Goal: Transaction & Acquisition: Purchase product/service

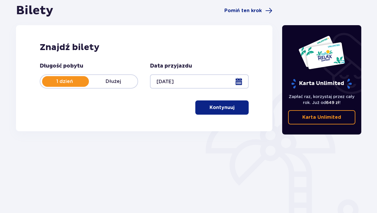
scroll to position [54, 0]
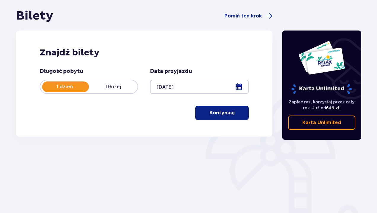
click at [213, 112] on p "Kontynuuj" at bounding box center [221, 113] width 25 height 7
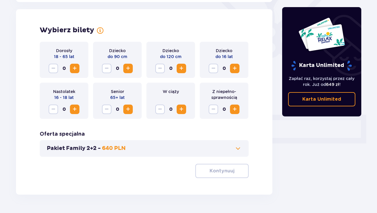
scroll to position [165, 0]
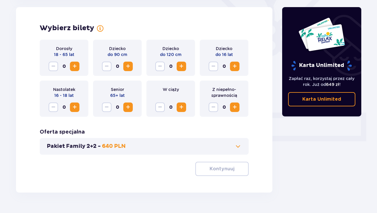
click at [77, 65] on span "Zwiększ" at bounding box center [74, 66] width 7 height 7
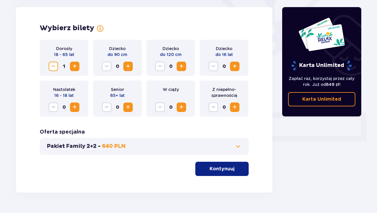
click at [77, 65] on span "Zwiększ" at bounding box center [74, 66] width 7 height 7
click at [209, 166] on p "Kontynuuj" at bounding box center [221, 169] width 25 height 7
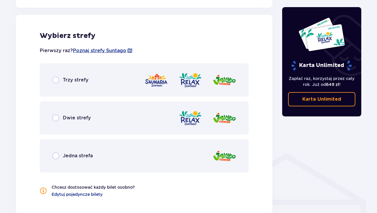
scroll to position [329, 0]
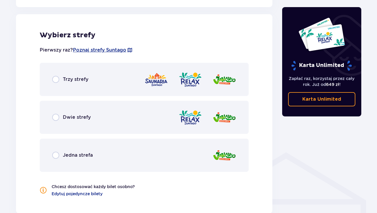
click at [57, 81] on input "radio" at bounding box center [55, 79] width 7 height 7
radio input "true"
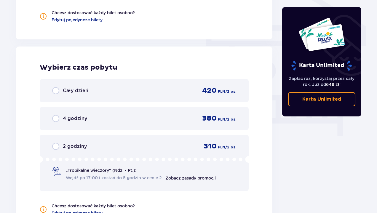
scroll to position [527, 0]
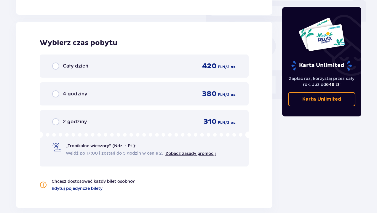
click at [55, 68] on input "radio" at bounding box center [55, 66] width 7 height 7
radio input "true"
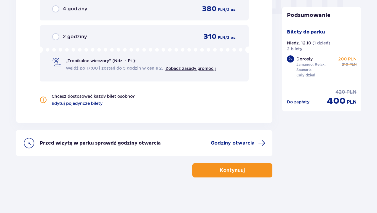
scroll to position [0, 0]
drag, startPoint x: 329, startPoint y: 102, endPoint x: 357, endPoint y: 103, distance: 28.2
click at [357, 103] on div "Do zapłaty : cena regularna 420 PLN cena po obniżce 400 PLN" at bounding box center [321, 95] width 79 height 23
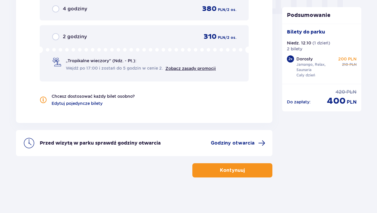
click at [240, 147] on div "Przed wizytą w parku sprawdź godziny otwarcia Godziny otwarcia" at bounding box center [144, 143] width 256 height 26
click at [241, 143] on span "Godziny otwarcia" at bounding box center [233, 143] width 44 height 7
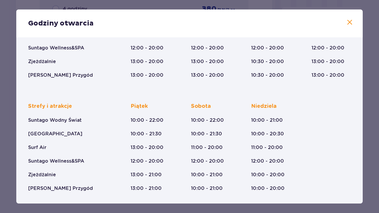
scroll to position [100, 0]
drag, startPoint x: 269, startPoint y: 117, endPoint x: 315, endPoint y: 117, distance: 46.5
click at [315, 117] on div "Strefy i atrakcje Suntago Wodny Świat Crocodile Island Surf Air Suntago Wellnes…" at bounding box center [189, 142] width 323 height 98
click at [311, 123] on div "Strefy i atrakcje Suntago Wodny Świat Crocodile Island Surf Air Suntago Wellnes…" at bounding box center [189, 142] width 323 height 98
drag, startPoint x: 269, startPoint y: 174, endPoint x: 301, endPoint y: 175, distance: 32.3
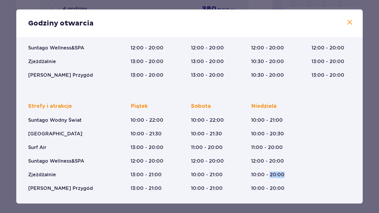
click at [302, 175] on div "Strefy i atrakcje Suntago Wodny Świat Crocodile Island Surf Air Suntago Wellnes…" at bounding box center [189, 142] width 323 height 98
click at [301, 175] on div "Strefy i atrakcje Suntago Wodny Świat Crocodile Island Surf Air Suntago Wellnes…" at bounding box center [189, 142] width 323 height 98
drag, startPoint x: 269, startPoint y: 161, endPoint x: 294, endPoint y: 161, distance: 25.5
click at [294, 161] on div "Strefy i atrakcje Suntago Wodny Świat Crocodile Island Surf Air Suntago Wellnes…" at bounding box center [189, 142] width 323 height 98
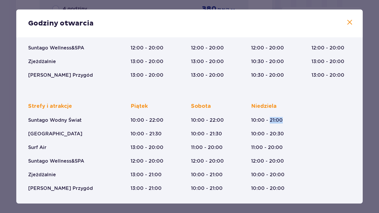
drag, startPoint x: 268, startPoint y: 121, endPoint x: 305, endPoint y: 121, distance: 36.7
click at [305, 121] on div "Strefy i atrakcje Suntago Wodny Świat Crocodile Island Surf Air Suntago Wellnes…" at bounding box center [189, 142] width 323 height 98
click at [302, 129] on div "Strefy i atrakcje Suntago Wodny Świat Crocodile Island Surf Air Suntago Wellnes…" at bounding box center [189, 142] width 323 height 98
drag, startPoint x: 268, startPoint y: 161, endPoint x: 292, endPoint y: 161, distance: 24.0
click at [293, 161] on div "Strefy i atrakcje Suntago Wodny Świat Crocodile Island Surf Air Suntago Wellnes…" at bounding box center [189, 142] width 323 height 98
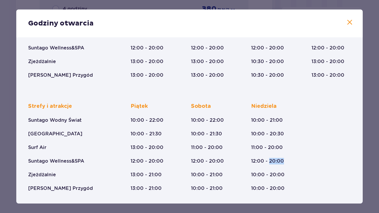
click at [292, 161] on div "Strefy i atrakcje Suntago Wodny Świat Crocodile Island Surf Air Suntago Wellnes…" at bounding box center [189, 142] width 323 height 98
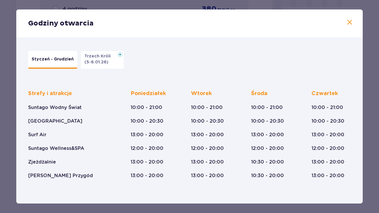
scroll to position [0, 0]
click at [112, 64] on button "Trzech Króli (5-6.01.26)" at bounding box center [102, 60] width 43 height 18
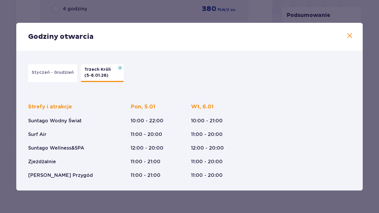
click at [61, 72] on p "Styczeń - Grudzień" at bounding box center [53, 73] width 42 height 6
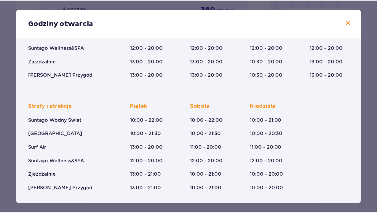
scroll to position [100, 0]
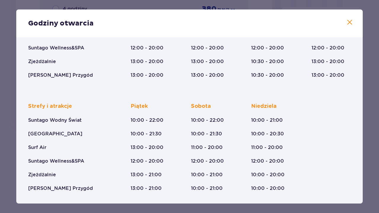
click at [349, 23] on span at bounding box center [349, 22] width 7 height 7
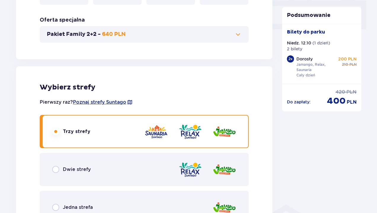
scroll to position [284, 0]
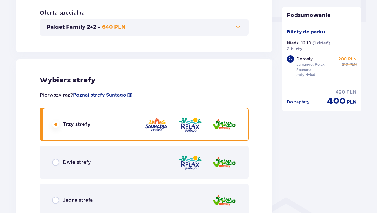
click at [238, 29] on span at bounding box center [237, 27] width 7 height 7
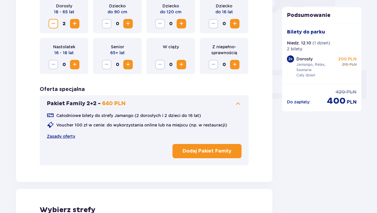
scroll to position [211, 0]
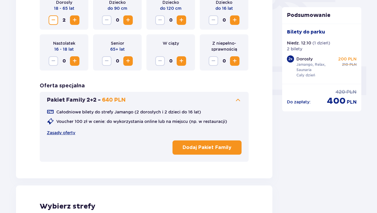
click at [239, 101] on span at bounding box center [237, 100] width 7 height 7
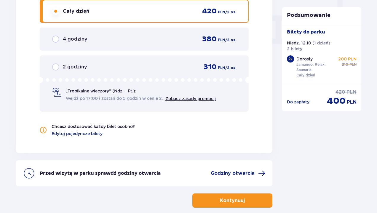
scroll to position [603, 0]
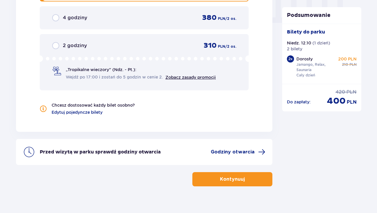
click at [243, 179] on span "button" at bounding box center [245, 179] width 7 height 7
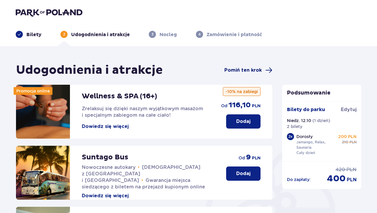
click at [257, 69] on span "Pomiń ten krok" at bounding box center [242, 70] width 37 height 7
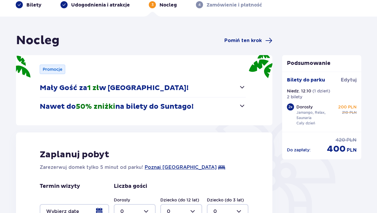
scroll to position [31, 0]
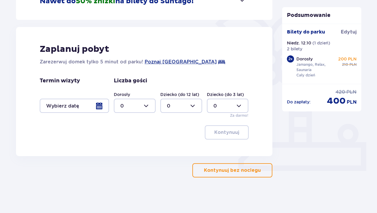
click at [248, 172] on p "Kontynuuj bez noclegu" at bounding box center [232, 170] width 57 height 7
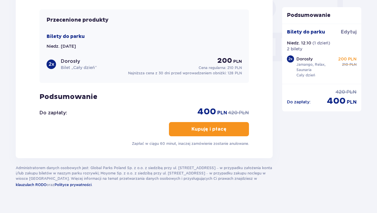
scroll to position [567, 0]
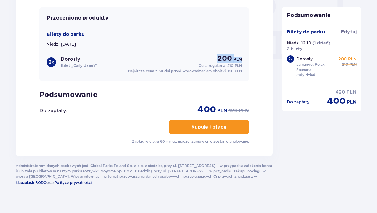
drag, startPoint x: 218, startPoint y: 59, endPoint x: 248, endPoint y: 61, distance: 30.6
click at [248, 61] on div "Przecenione produkty Bilety do [GEOGRAPHIC_DATA]. [DATE] 2 x Dorosły Bilet „Cał…" at bounding box center [143, 43] width 209 height 73
click at [254, 69] on div "Mam kod rabatowy Zastosuj Mam voucher kwotowy Zastosuj Przecenione produkty Bil…" at bounding box center [144, 61] width 257 height 189
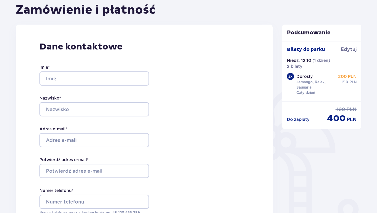
scroll to position [74, 0]
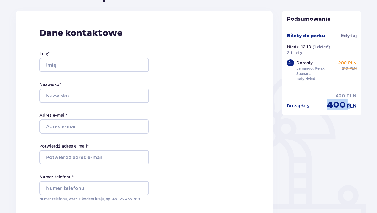
drag, startPoint x: 327, startPoint y: 106, endPoint x: 350, endPoint y: 107, distance: 22.8
click at [350, 107] on div "cena po obniżce 400 PLN" at bounding box center [342, 104] width 30 height 11
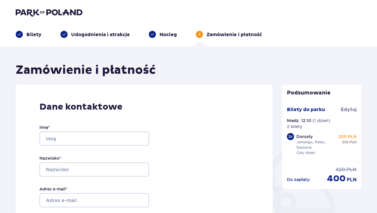
scroll to position [0, 0]
click at [256, 72] on div "Zamówienie i płatność" at bounding box center [144, 70] width 257 height 15
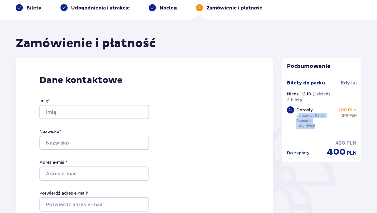
drag, startPoint x: 297, startPoint y: 116, endPoint x: 317, endPoint y: 127, distance: 22.7
click at [317, 127] on div "Dorosły Jamango, Relax, Saunaria Cały dzień" at bounding box center [316, 118] width 41 height 22
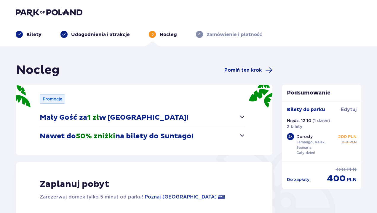
click at [34, 35] on p "Bilety" at bounding box center [33, 34] width 15 height 7
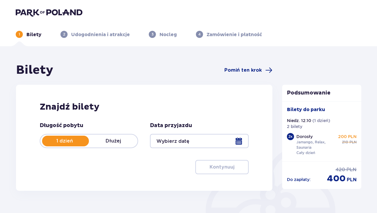
type input "[DATE]"
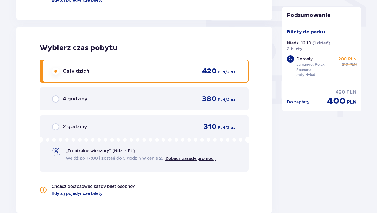
scroll to position [522, 0]
click at [60, 128] on div "2 godziny" at bounding box center [69, 127] width 35 height 7
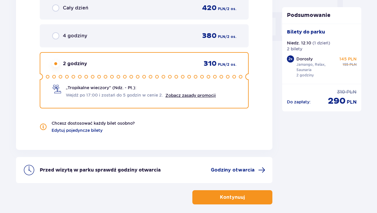
scroll to position [560, 0]
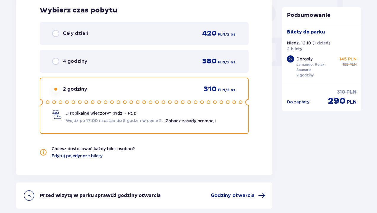
click at [124, 59] on div "4 godziny 380 PLN / 2 os." at bounding box center [144, 61] width 184 height 9
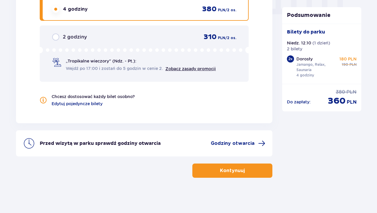
scroll to position [612, 0]
drag, startPoint x: 328, startPoint y: 103, endPoint x: 359, endPoint y: 105, distance: 30.6
click at [359, 105] on div "Do zapłaty : cena regularna 380 PLN cena po obniżce 360 PLN" at bounding box center [321, 95] width 79 height 23
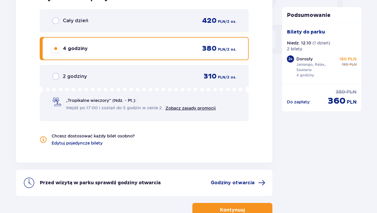
scroll to position [574, 0]
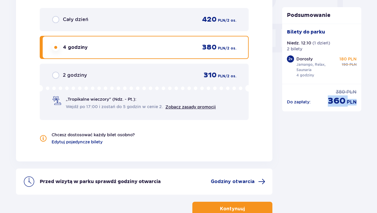
drag, startPoint x: 327, startPoint y: 102, endPoint x: 361, endPoint y: 103, distance: 33.8
click at [361, 103] on div "Do zapłaty : cena regularna 380 PLN cena po obniżce 360 PLN" at bounding box center [321, 95] width 79 height 23
click at [176, 20] on div "Cały dzień 420 PLN / 2 os." at bounding box center [144, 19] width 184 height 9
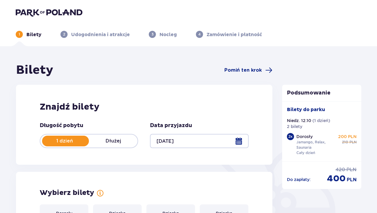
scroll to position [0, 0]
